Goal: Task Accomplishment & Management: Use online tool/utility

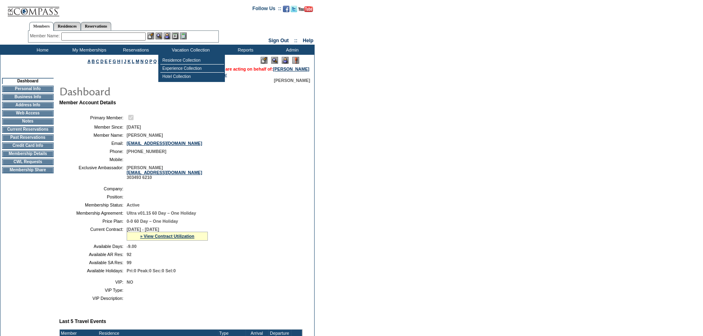
drag, startPoint x: 284, startPoint y: 69, endPoint x: 311, endPoint y: 73, distance: 27.0
click at [311, 73] on td at bounding box center [312, 66] width 4 height 23
click at [41, 164] on td "CWL Requests" at bounding box center [28, 162] width 52 height 6
click at [410, 90] on form "Follow Us ::" at bounding box center [351, 306] width 703 height 612
click at [358, 237] on form "Follow Us ::" at bounding box center [351, 306] width 703 height 612
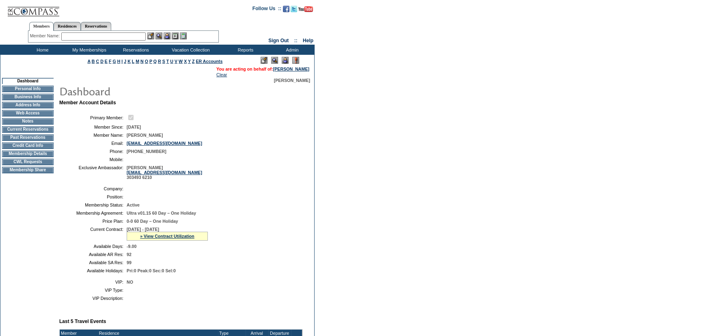
click at [371, 227] on form "Follow Us ::" at bounding box center [351, 306] width 703 height 612
click at [334, 222] on form "Follow Us ::" at bounding box center [351, 306] width 703 height 612
click at [337, 219] on form "Follow Us ::" at bounding box center [351, 306] width 703 height 612
click at [379, 197] on form "Follow Us ::" at bounding box center [351, 306] width 703 height 612
click at [197, 63] on td "Residence Collection" at bounding box center [192, 60] width 64 height 8
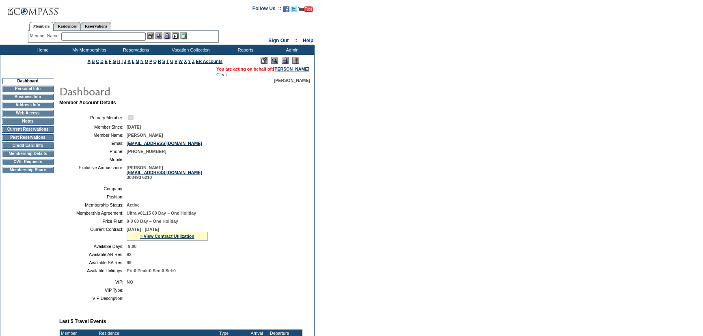
click at [482, 110] on form "Follow Us ::" at bounding box center [351, 306] width 703 height 612
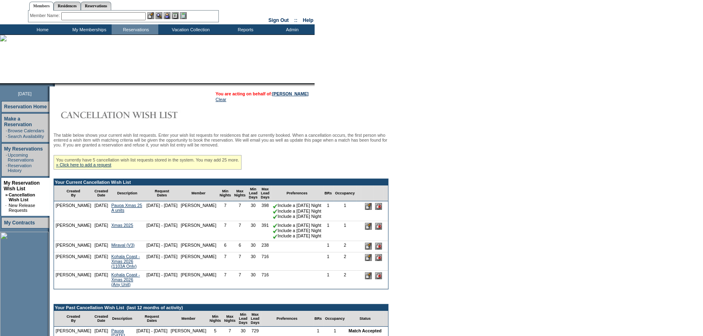
scroll to position [37, 0]
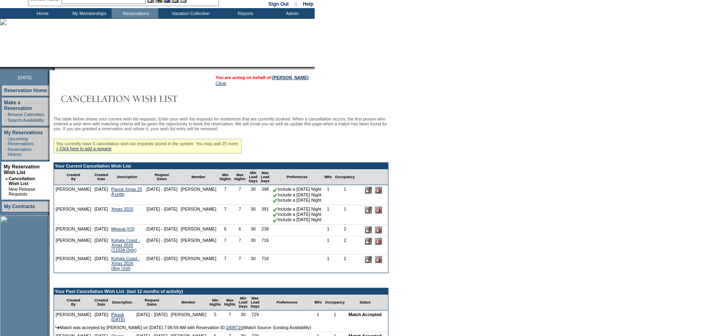
click at [457, 193] on form "Follow Us ::" at bounding box center [351, 305] width 703 height 685
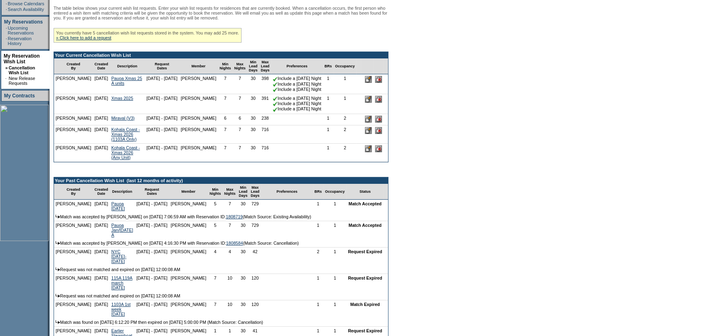
click at [457, 190] on form "Follow Us ::" at bounding box center [351, 195] width 703 height 685
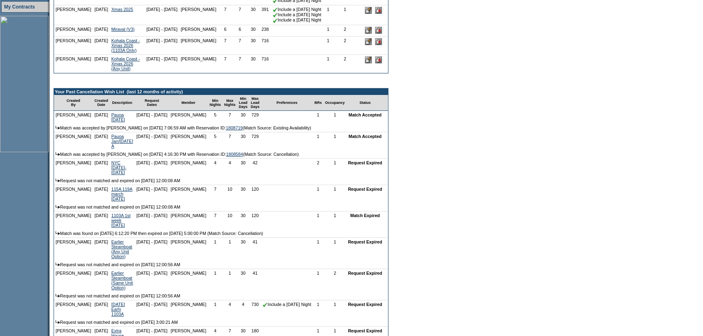
scroll to position [258, 0]
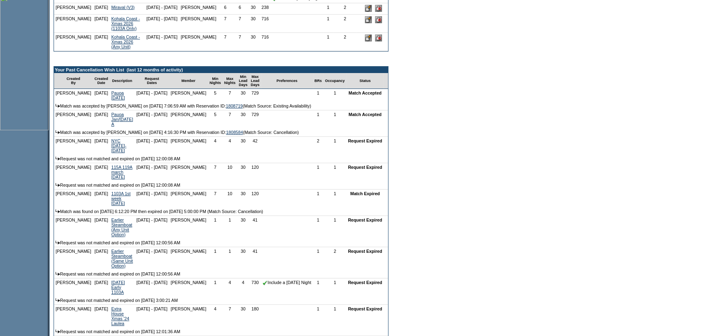
click at [457, 190] on form "Follow Us ::" at bounding box center [351, 84] width 703 height 685
click at [465, 186] on form "Follow Us ::" at bounding box center [351, 84] width 703 height 685
click at [564, 118] on form "Follow Us ::" at bounding box center [351, 84] width 703 height 685
click at [523, 146] on form "Follow Us ::" at bounding box center [351, 84] width 703 height 685
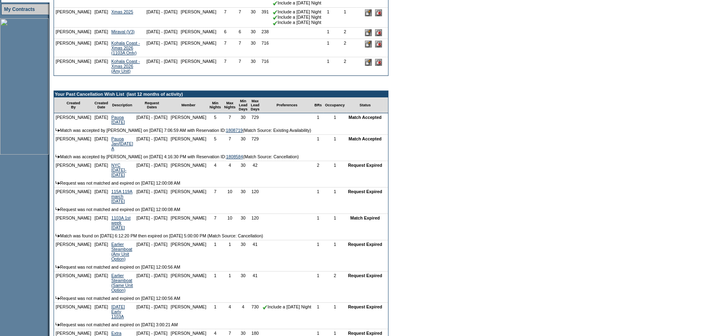
scroll to position [221, 0]
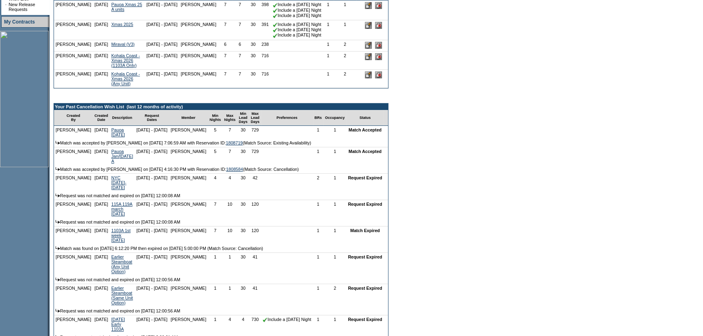
click at [548, 225] on form "Follow Us ::" at bounding box center [351, 121] width 703 height 685
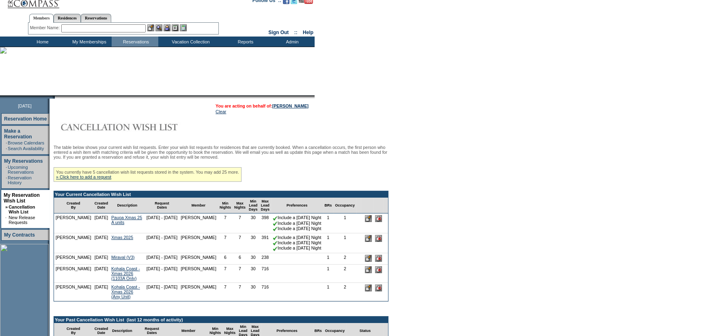
scroll to position [0, 0]
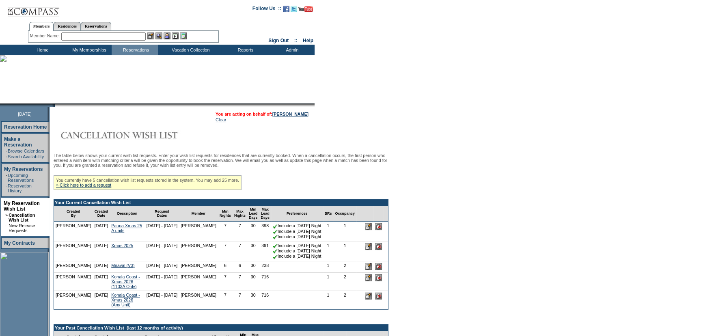
click at [457, 45] on div "Search Availability Browse Calendars Cancellation Wish List Make a Reservation …" at bounding box center [351, 50] width 703 height 10
